Goal: Task Accomplishment & Management: Use online tool/utility

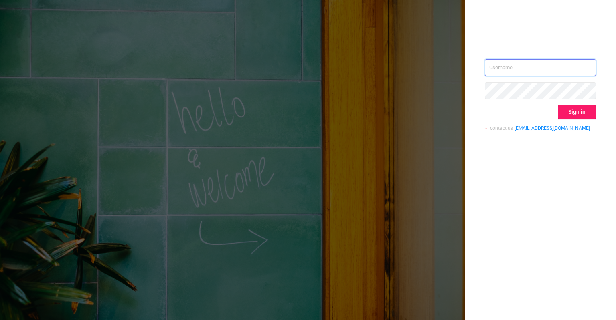
type input "[EMAIL_ADDRESS][PERSON_NAME][DOMAIN_NAME]"
click at [573, 113] on button "Sign in" at bounding box center [577, 112] width 38 height 14
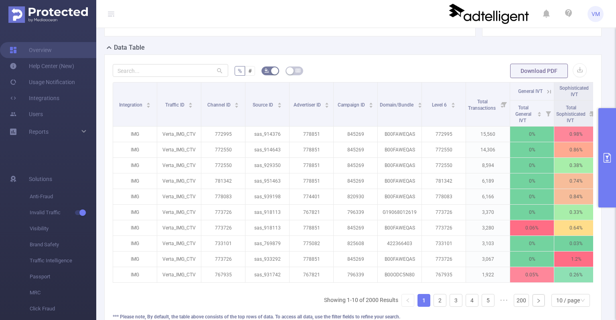
scroll to position [288, 0]
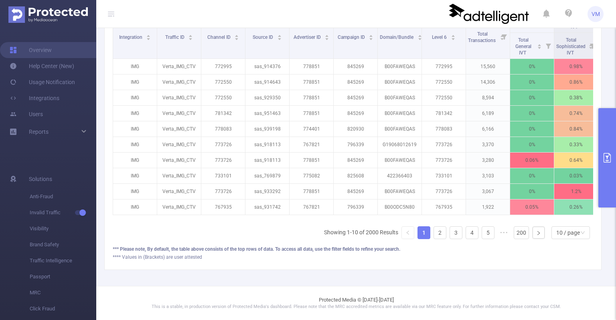
click at [600, 176] on button "primary" at bounding box center [607, 157] width 18 height 99
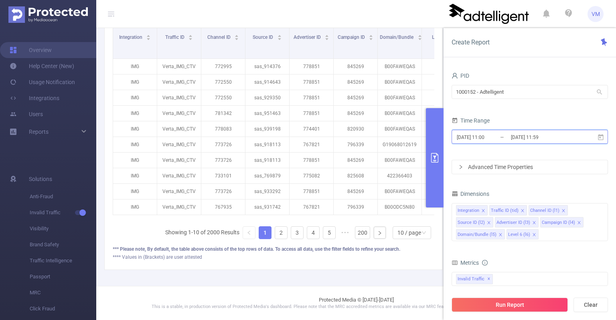
click at [600, 134] on icon at bounding box center [600, 137] width 7 height 7
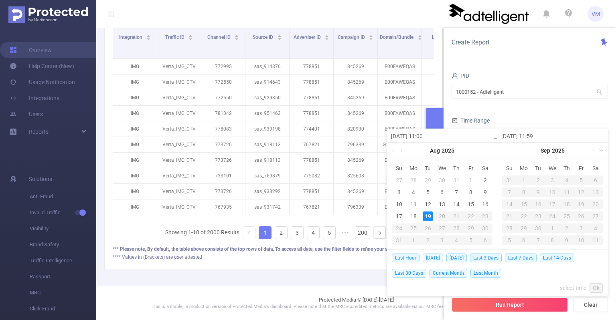
click at [427, 256] on span "[DATE]" at bounding box center [432, 258] width 20 height 9
type input "[DATE] 00:00"
type input "[DATE] 23:59"
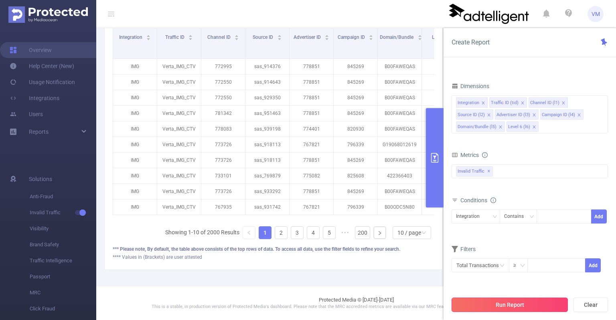
click at [496, 307] on button "Run Report" at bounding box center [509, 305] width 116 height 14
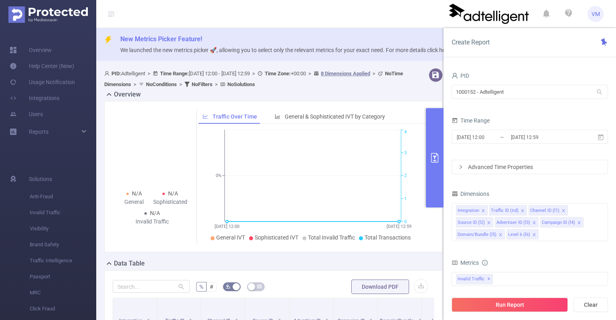
click at [593, 12] on span "VM" at bounding box center [595, 14] width 8 height 16
click at [542, 59] on link "Logout" at bounding box center [559, 64] width 88 height 11
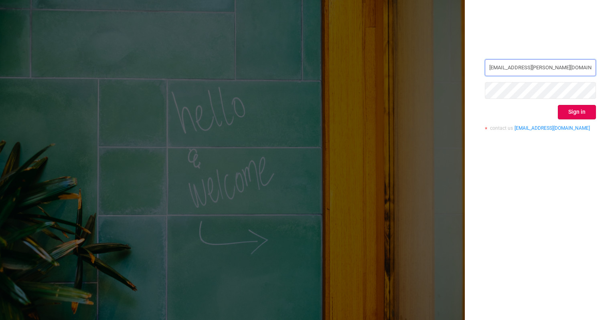
drag, startPoint x: 545, startPoint y: 67, endPoint x: 420, endPoint y: 54, distance: 126.1
click at [419, 54] on div "scoring@verta.media Sign in contact us info@protected.media" at bounding box center [308, 160] width 616 height 320
paste input "John@indicue.com"
type input "John@indicue.com"
click at [576, 110] on button "Sign in" at bounding box center [577, 112] width 38 height 14
